Goal: Task Accomplishment & Management: Complete application form

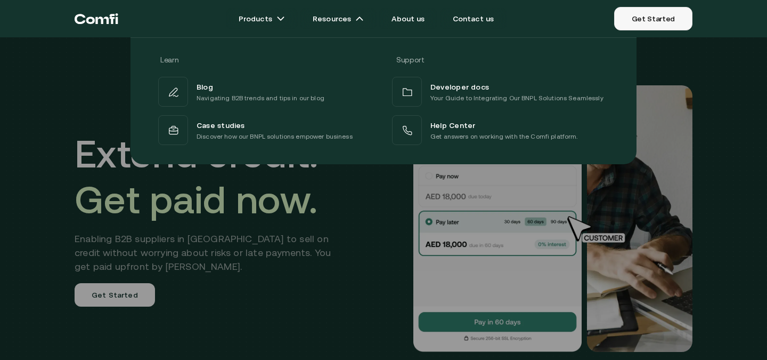
click at [678, 18] on link "Get Started" at bounding box center [653, 18] width 78 height 23
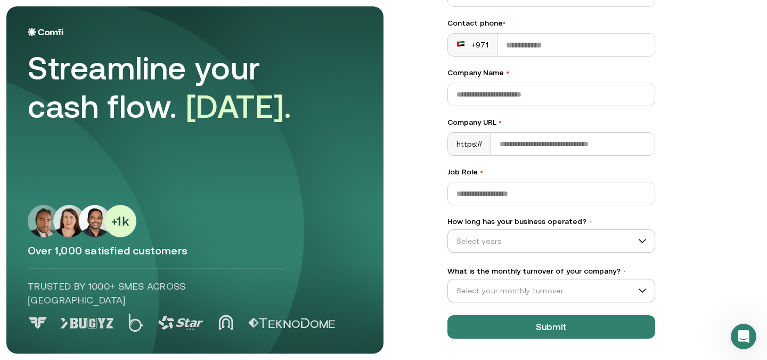
click at [264, 71] on div "Streamline your cash flow. Today." at bounding box center [177, 87] width 298 height 77
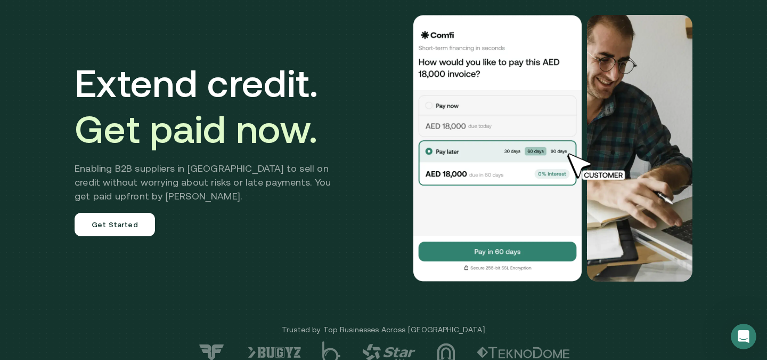
scroll to position [72, 0]
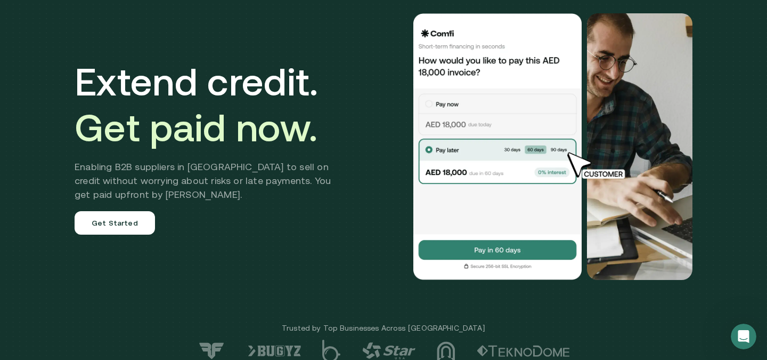
click at [138, 169] on h2 "Enabling B2B suppliers in MENA to sell on credit without worrying about risks o…" at bounding box center [211, 181] width 272 height 42
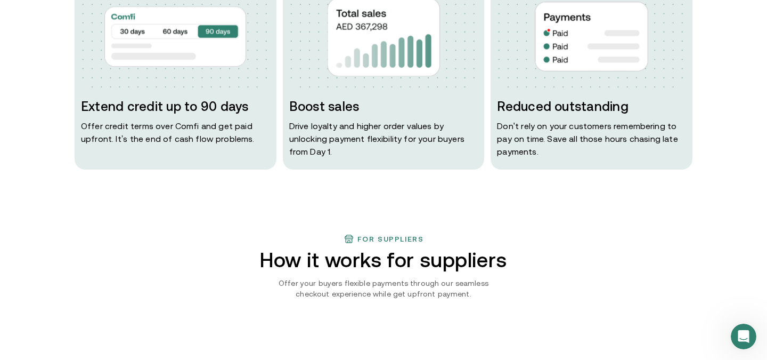
scroll to position [594, 0]
drag, startPoint x: 125, startPoint y: 140, endPoint x: 149, endPoint y: 139, distance: 24.5
click at [150, 139] on p "Offer credit terms over Comfi and get paid upfront. It’s the end of cash flow p…" at bounding box center [175, 133] width 189 height 26
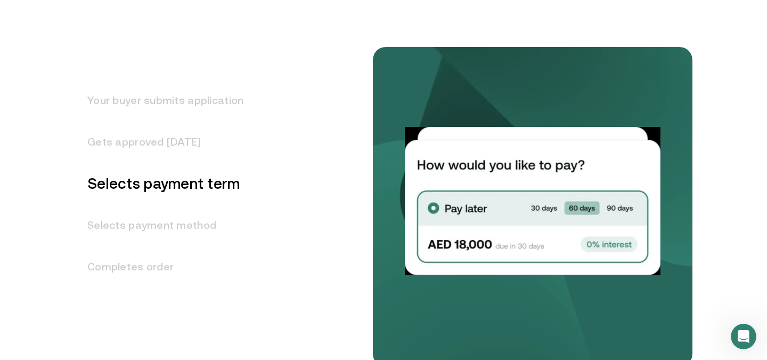
scroll to position [1368, 0]
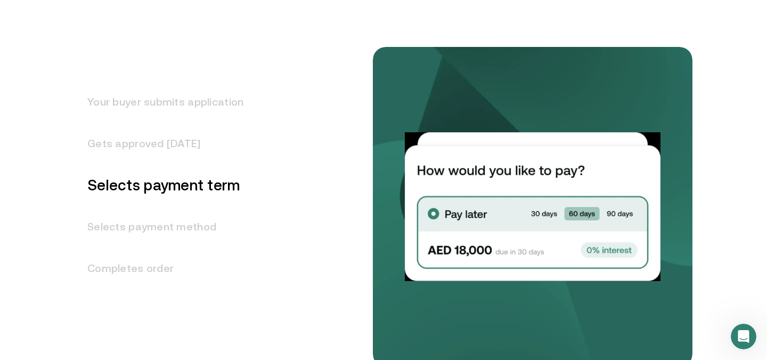
click at [161, 232] on h3 "Selects payment method" at bounding box center [159, 227] width 169 height 42
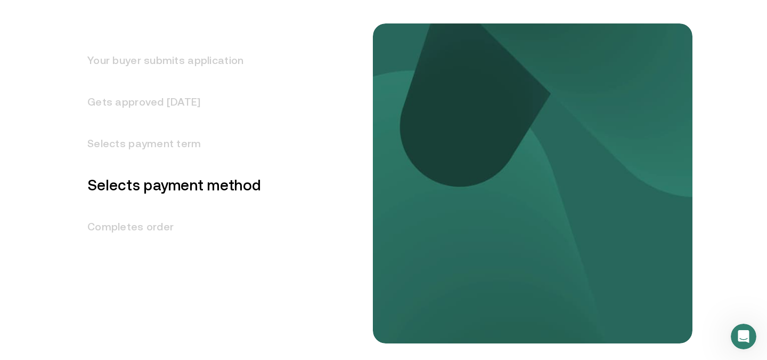
scroll to position [1416, 0]
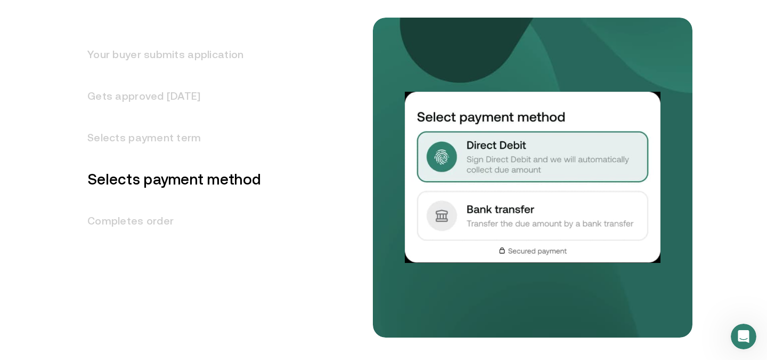
click at [162, 228] on h3 "Completes order" at bounding box center [168, 221] width 187 height 42
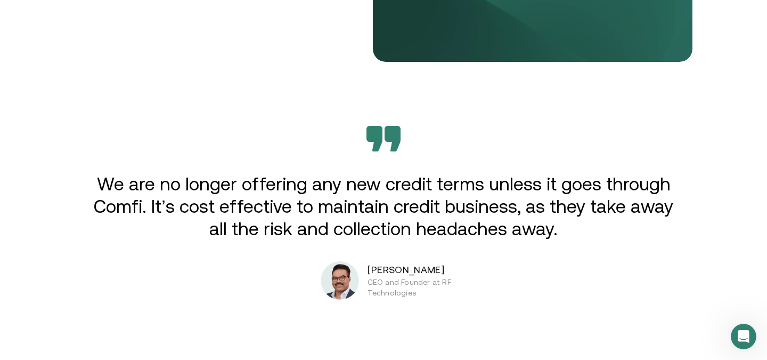
scroll to position [1686, 0]
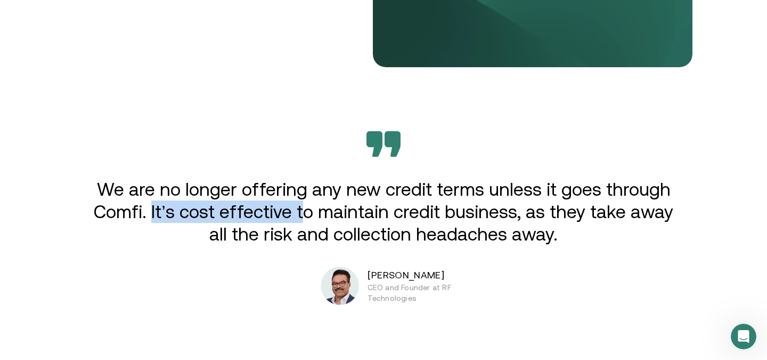
drag, startPoint x: 155, startPoint y: 209, endPoint x: 306, endPoint y: 216, distance: 151.5
click at [306, 216] on p "We are no longer offering any new credit terms unless it goes through Comfi. It…" at bounding box center [383, 211] width 587 height 67
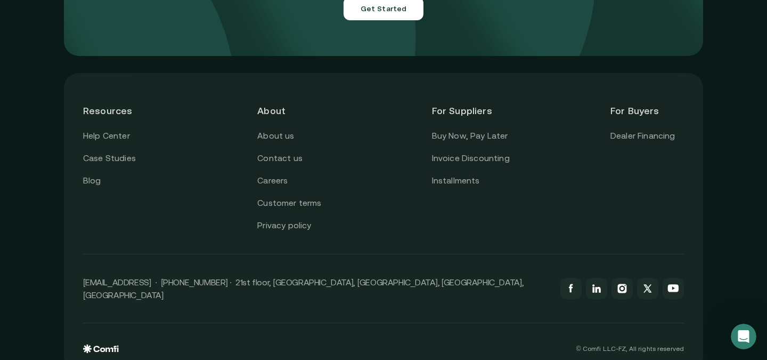
scroll to position [3853, 0]
click at [481, 128] on link "Buy Now, Pay Later" at bounding box center [470, 135] width 76 height 14
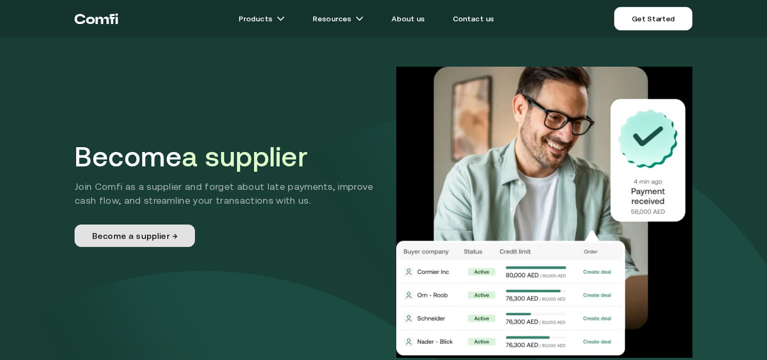
click at [165, 242] on link "Become a supplier →" at bounding box center [135, 235] width 120 height 22
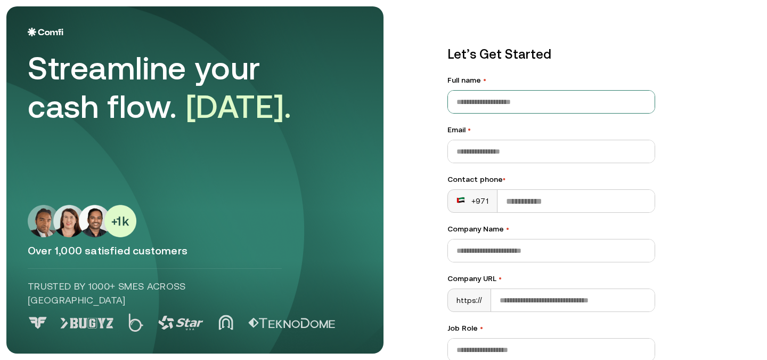
click at [499, 101] on input "Full name •" at bounding box center [551, 102] width 207 height 22
type input "*******"
type input "**********"
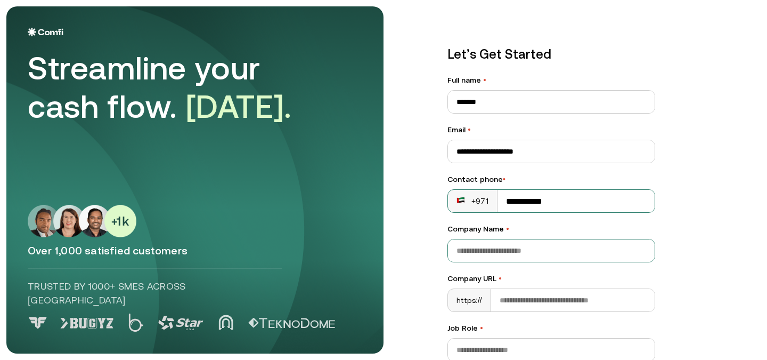
type input "**********"
click at [542, 248] on input "Company Name •" at bounding box center [551, 250] width 207 height 22
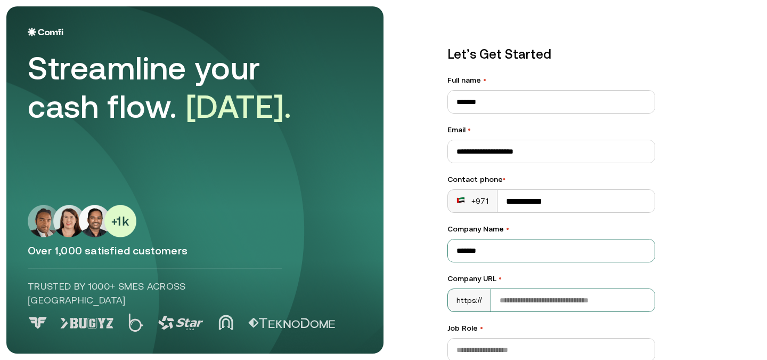
type input "*******"
click at [625, 294] on input "Company URL •" at bounding box center [573, 300] width 164 height 22
type input "**********"
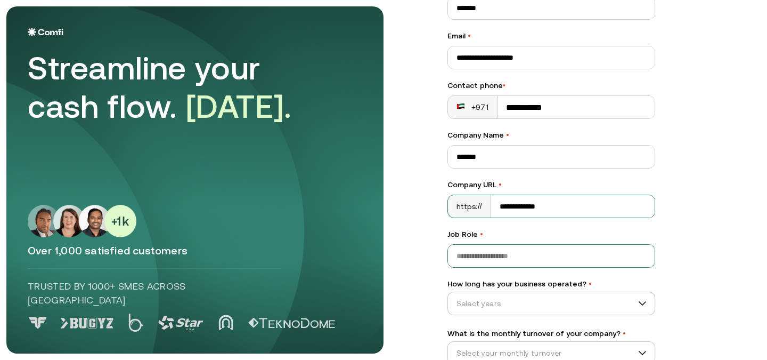
click at [543, 245] on input "Job Role •" at bounding box center [551, 256] width 207 height 22
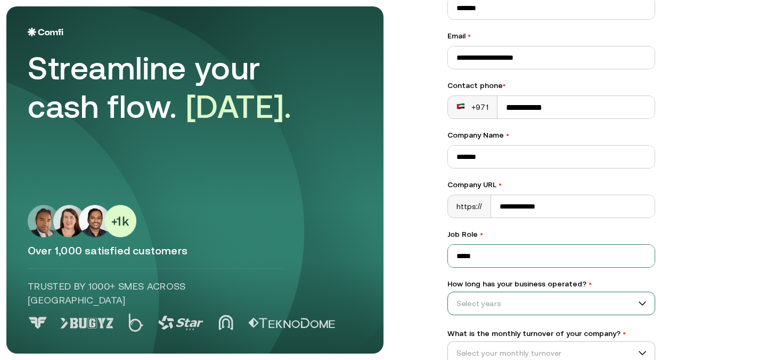
type input "*****"
click at [554, 309] on input "How long has your business operated? •" at bounding box center [546, 303] width 197 height 16
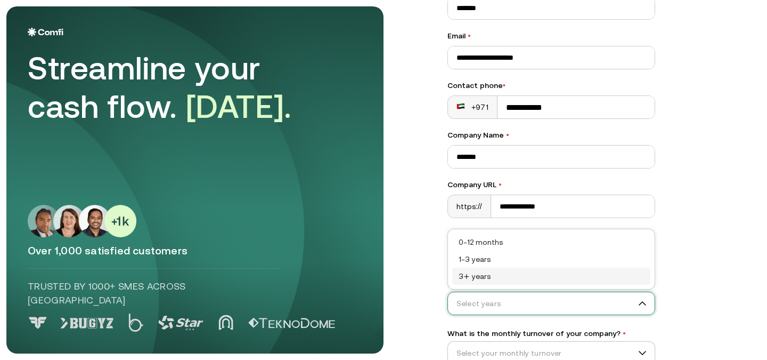
click at [532, 278] on div "3+ years" at bounding box center [551, 276] width 185 height 12
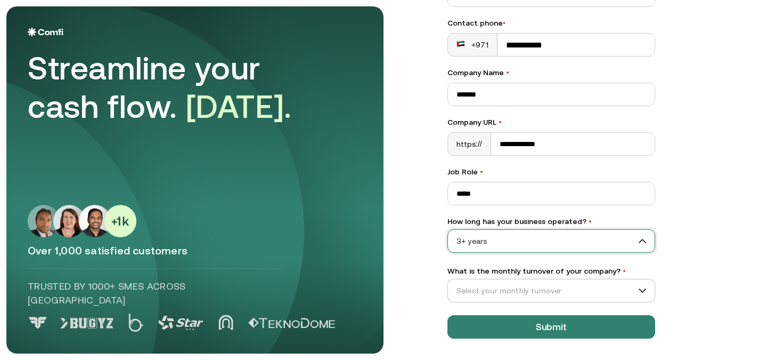
scroll to position [156, 0]
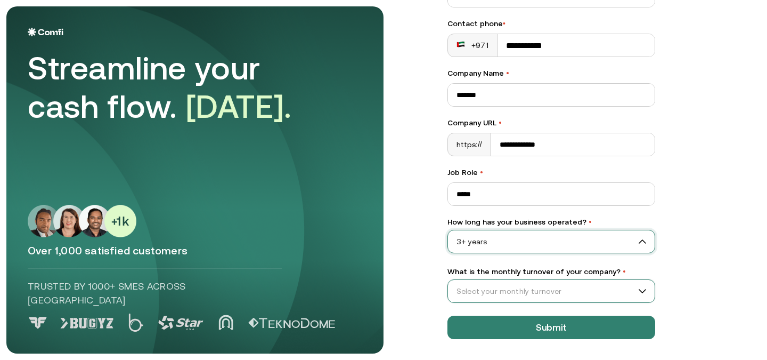
click at [533, 288] on input "What is the monthly turnover of your company? •" at bounding box center [546, 291] width 197 height 16
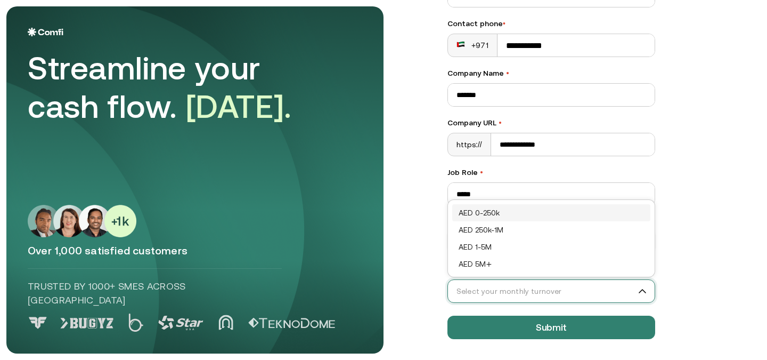
click at [521, 210] on div "AED 0-250k" at bounding box center [551, 213] width 185 height 12
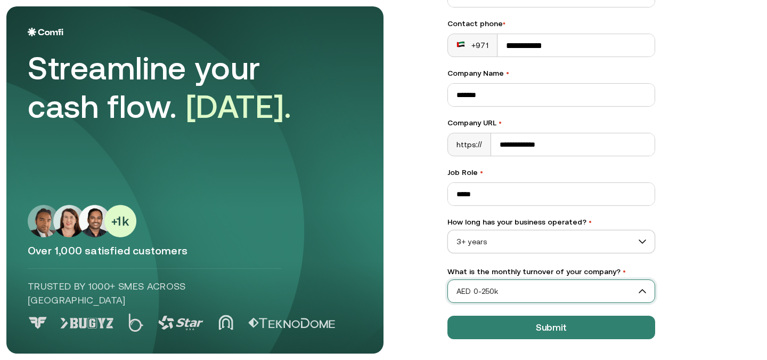
click at [543, 315] on div "**********" at bounding box center [552, 114] width 208 height 450
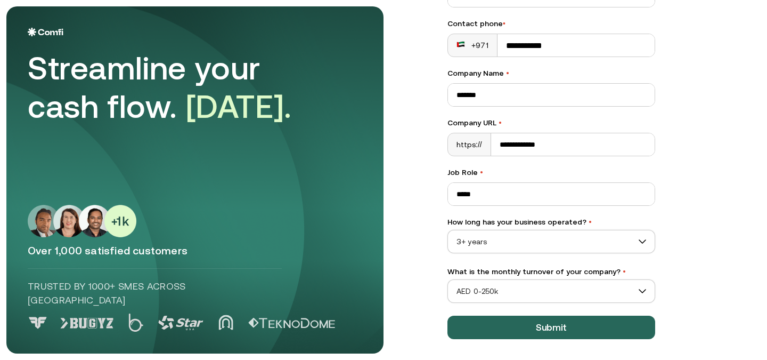
click at [544, 326] on button "Submit" at bounding box center [552, 326] width 208 height 23
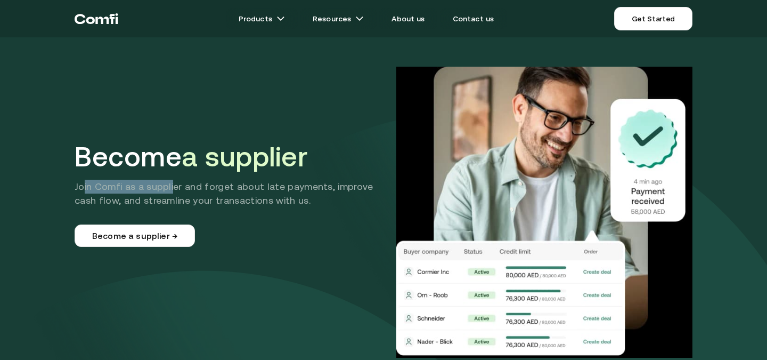
drag, startPoint x: 85, startPoint y: 184, endPoint x: 171, endPoint y: 187, distance: 85.8
click at [171, 187] on p "Join Comfi as a supplier and forget about late payments, improve cash flow, and…" at bounding box center [231, 194] width 312 height 28
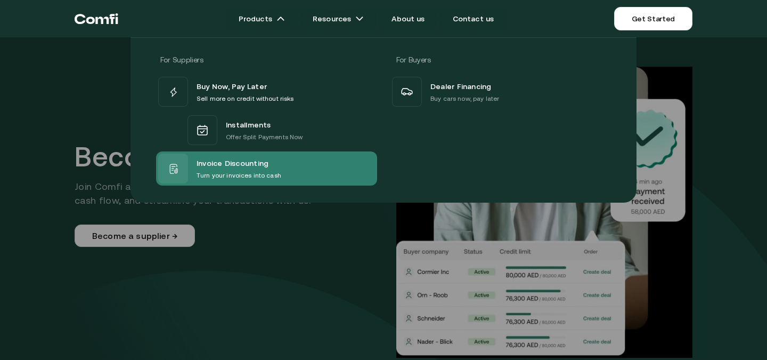
click at [240, 166] on span "Invoice Discounting" at bounding box center [233, 163] width 72 height 14
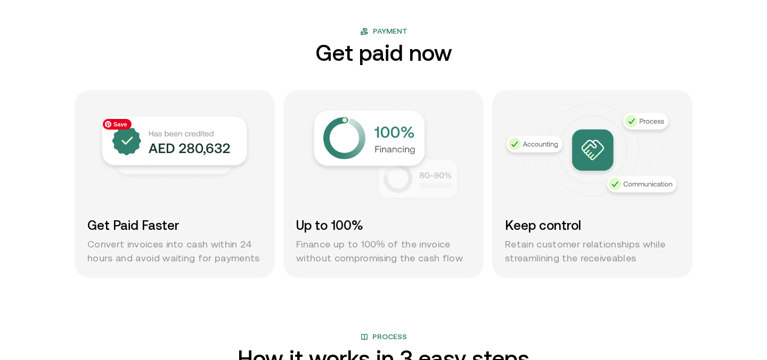
scroll to position [728, 0]
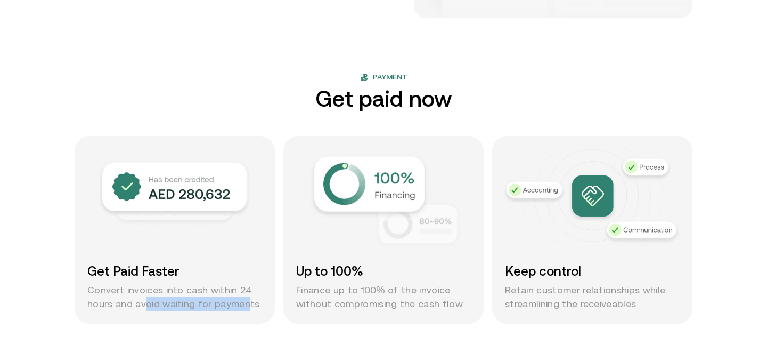
drag, startPoint x: 145, startPoint y: 299, endPoint x: 246, endPoint y: 299, distance: 100.2
click at [246, 299] on p "Convert invoices into cash within 24 hours and avoid waiting for payments" at bounding box center [174, 297] width 175 height 28
drag, startPoint x: 205, startPoint y: 295, endPoint x: 244, endPoint y: 295, distance: 38.9
click at [244, 295] on p "Convert invoices into cash within 24 hours and avoid waiting for payments" at bounding box center [174, 297] width 175 height 28
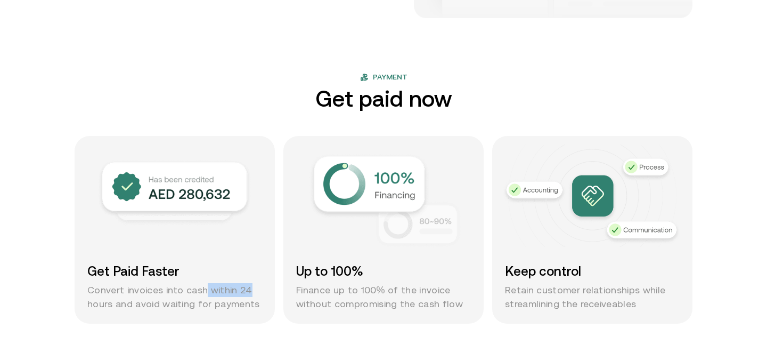
click at [244, 295] on p "Convert invoices into cash within 24 hours and avoid waiting for payments" at bounding box center [174, 297] width 175 height 28
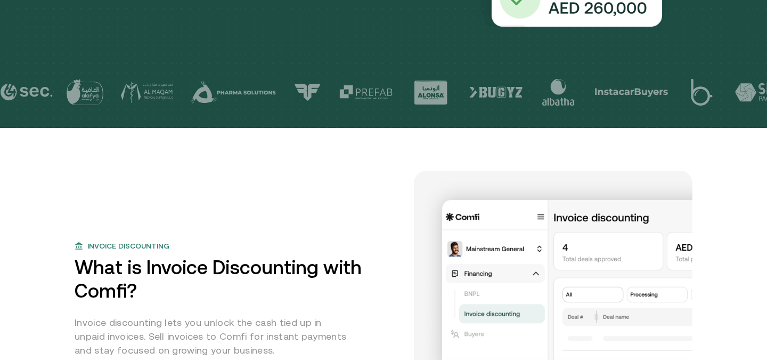
scroll to position [0, 0]
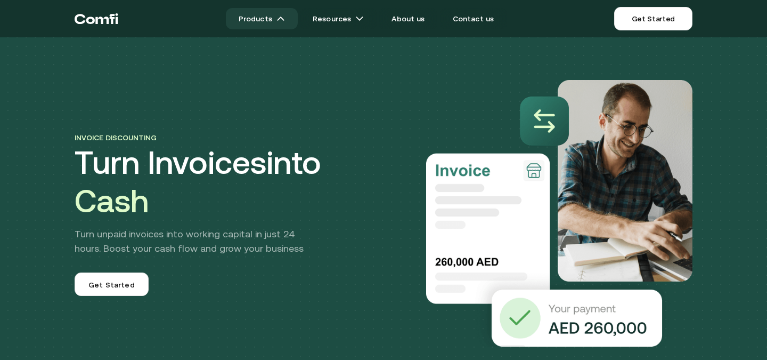
click at [277, 19] on link "Products" at bounding box center [262, 18] width 72 height 21
click at [98, 12] on icon "Return to the top of the Comfi home page" at bounding box center [97, 19] width 44 height 32
